Goal: Transaction & Acquisition: Purchase product/service

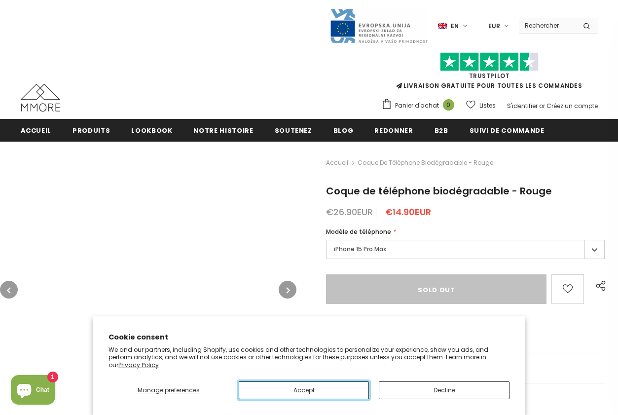
click at [304, 390] on button "Accept" at bounding box center [304, 390] width 131 height 18
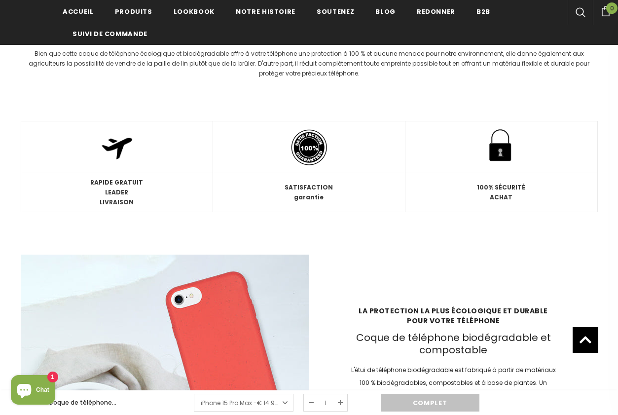
scroll to position [1245, 0]
